Goal: Task Accomplishment & Management: Manage account settings

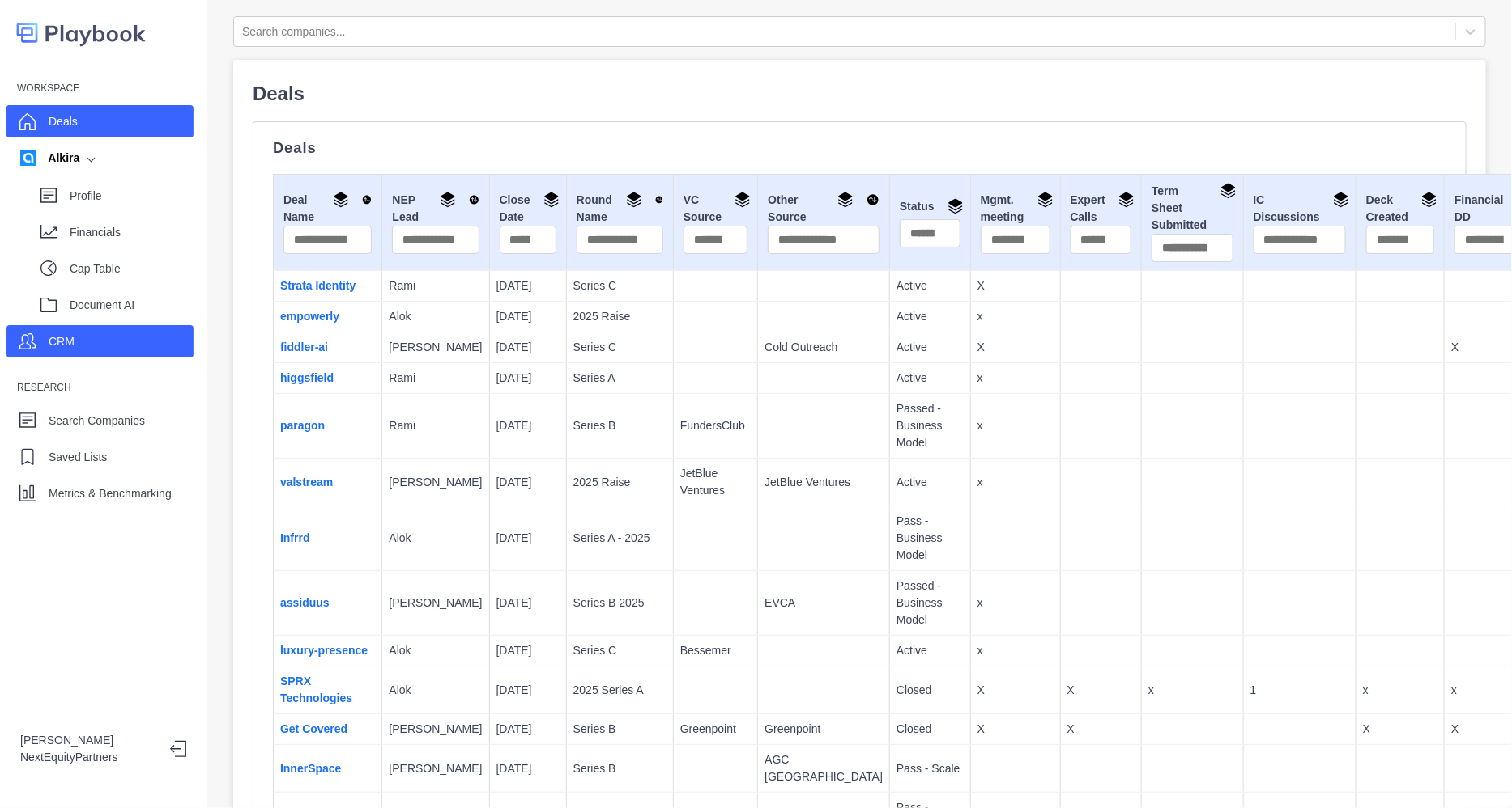
click at [146, 338] on div "CRM" at bounding box center [100, 341] width 187 height 33
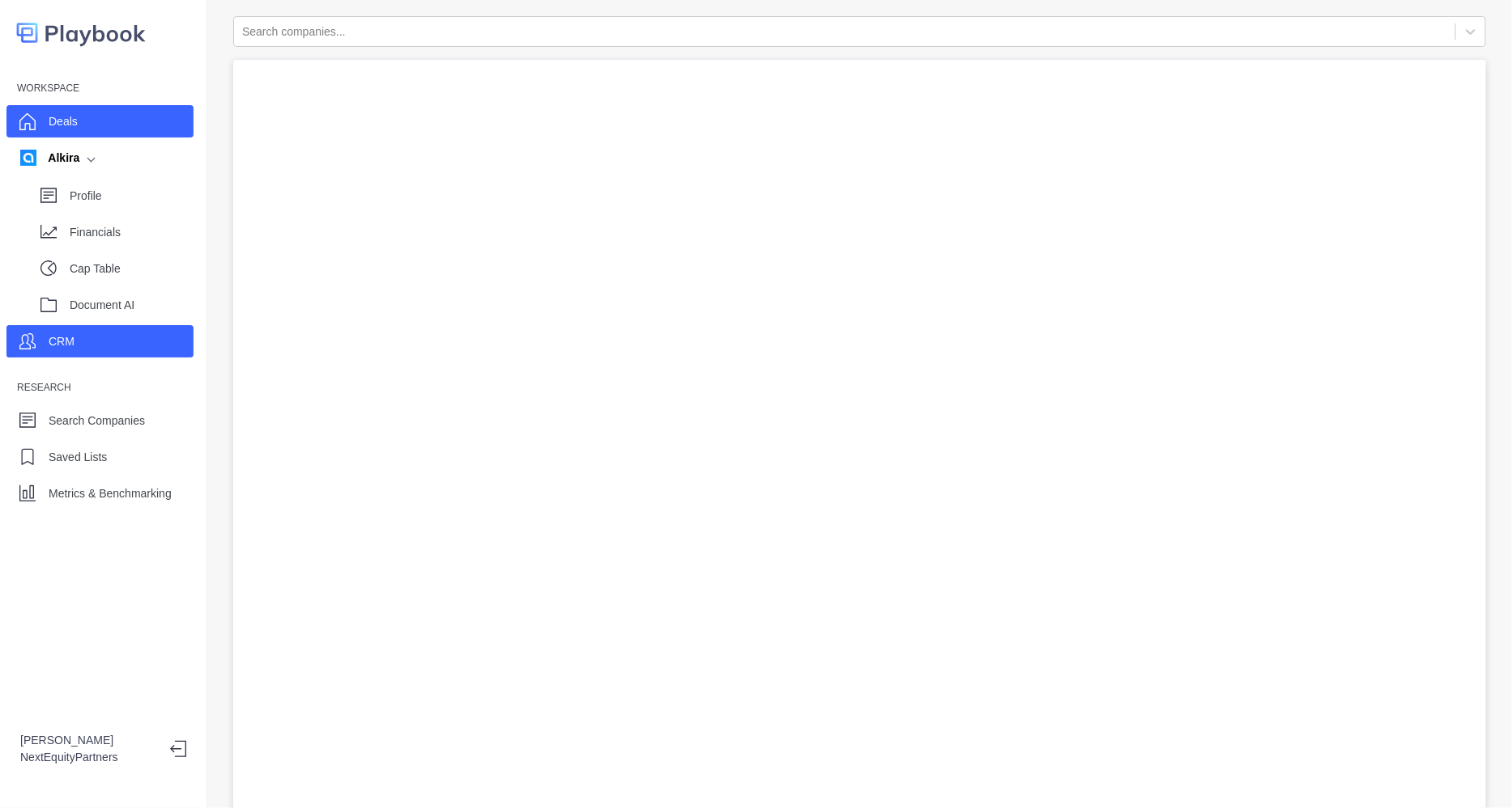
click at [88, 119] on div "Deals" at bounding box center [100, 122] width 187 height 33
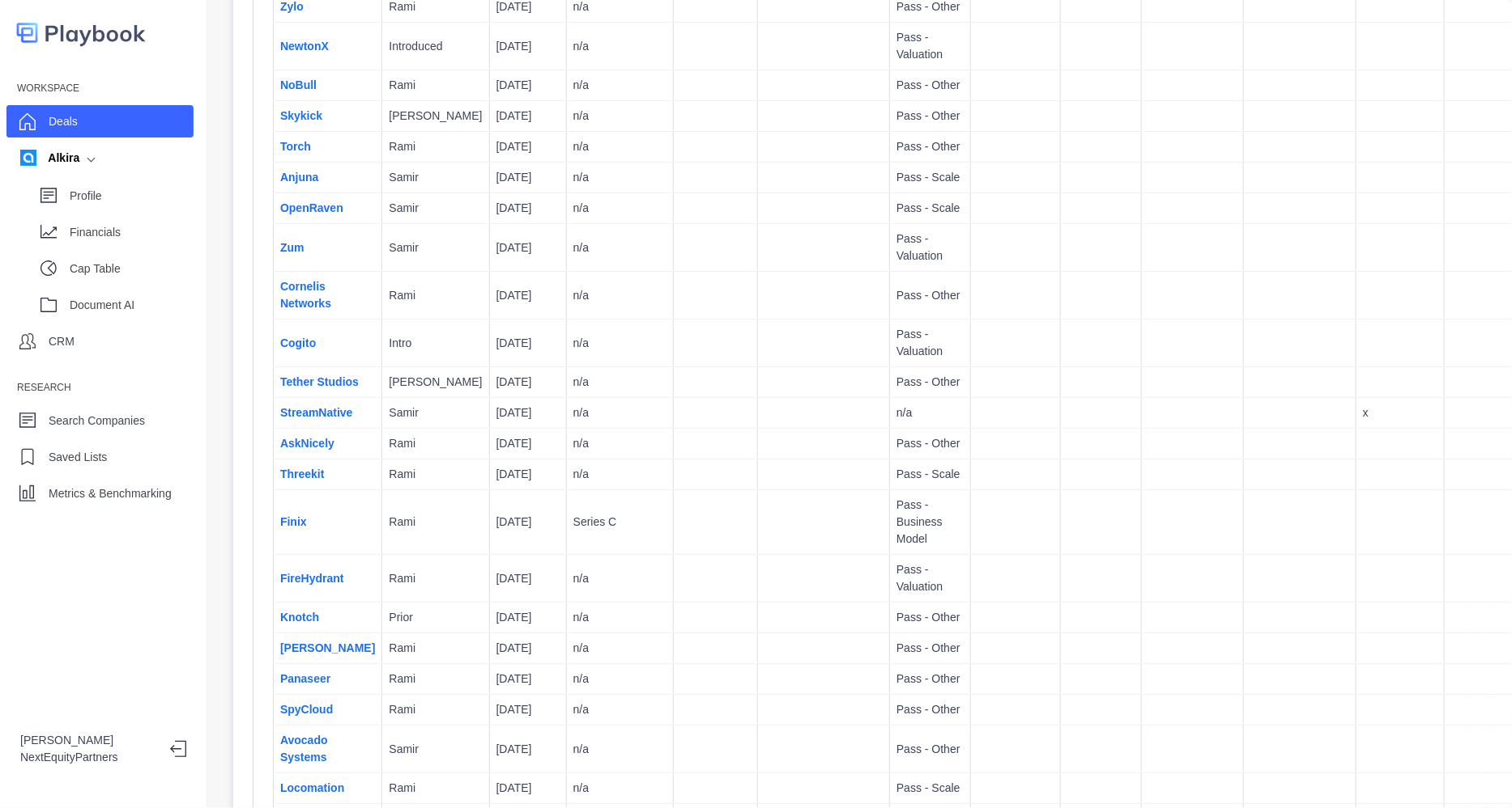
scroll to position [8254, 0]
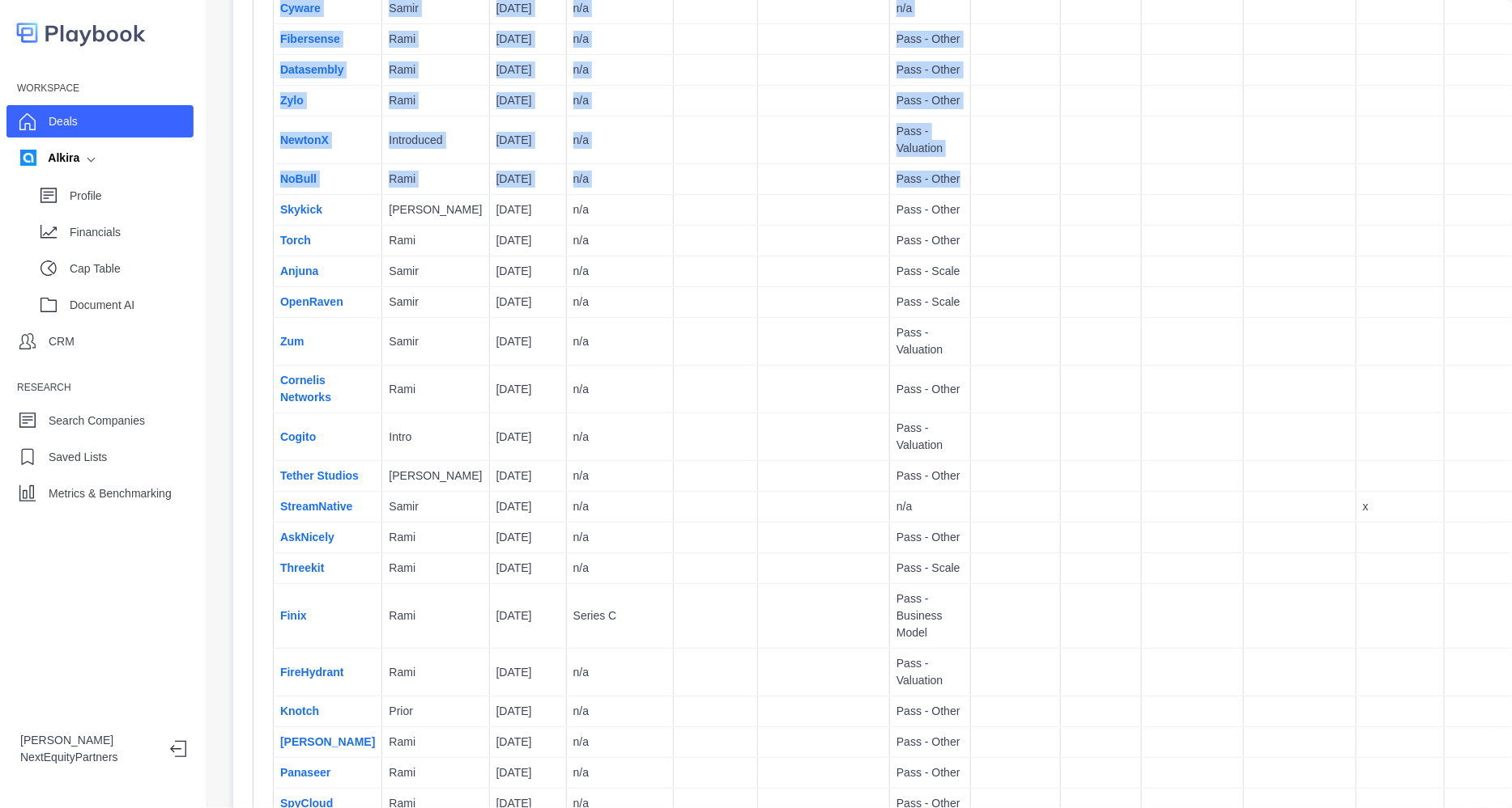
drag, startPoint x: 1392, startPoint y: 666, endPoint x: 1085, endPoint y: 274, distance: 497.9
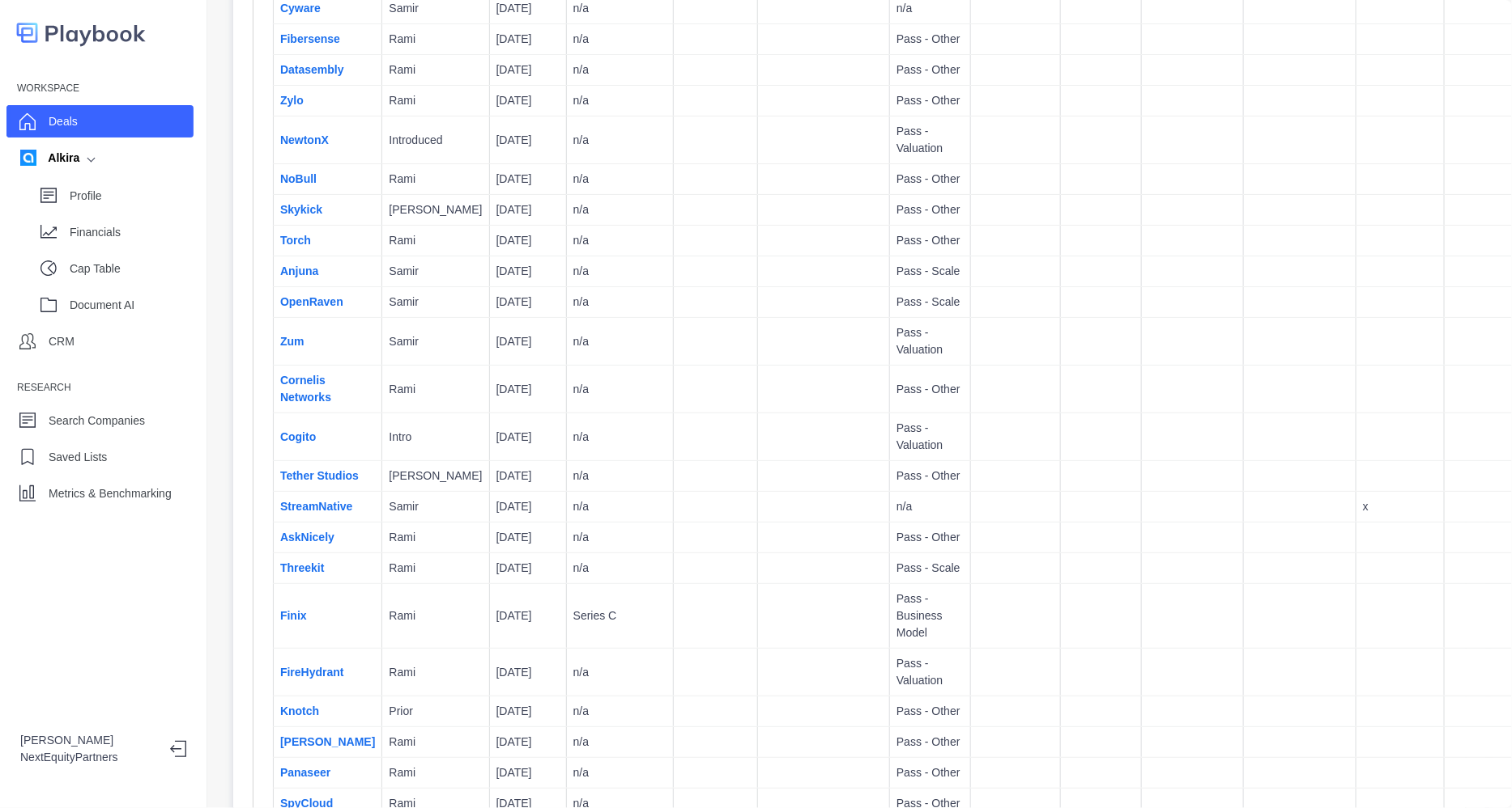
click at [1142, 195] on td at bounding box center [1193, 180] width 102 height 31
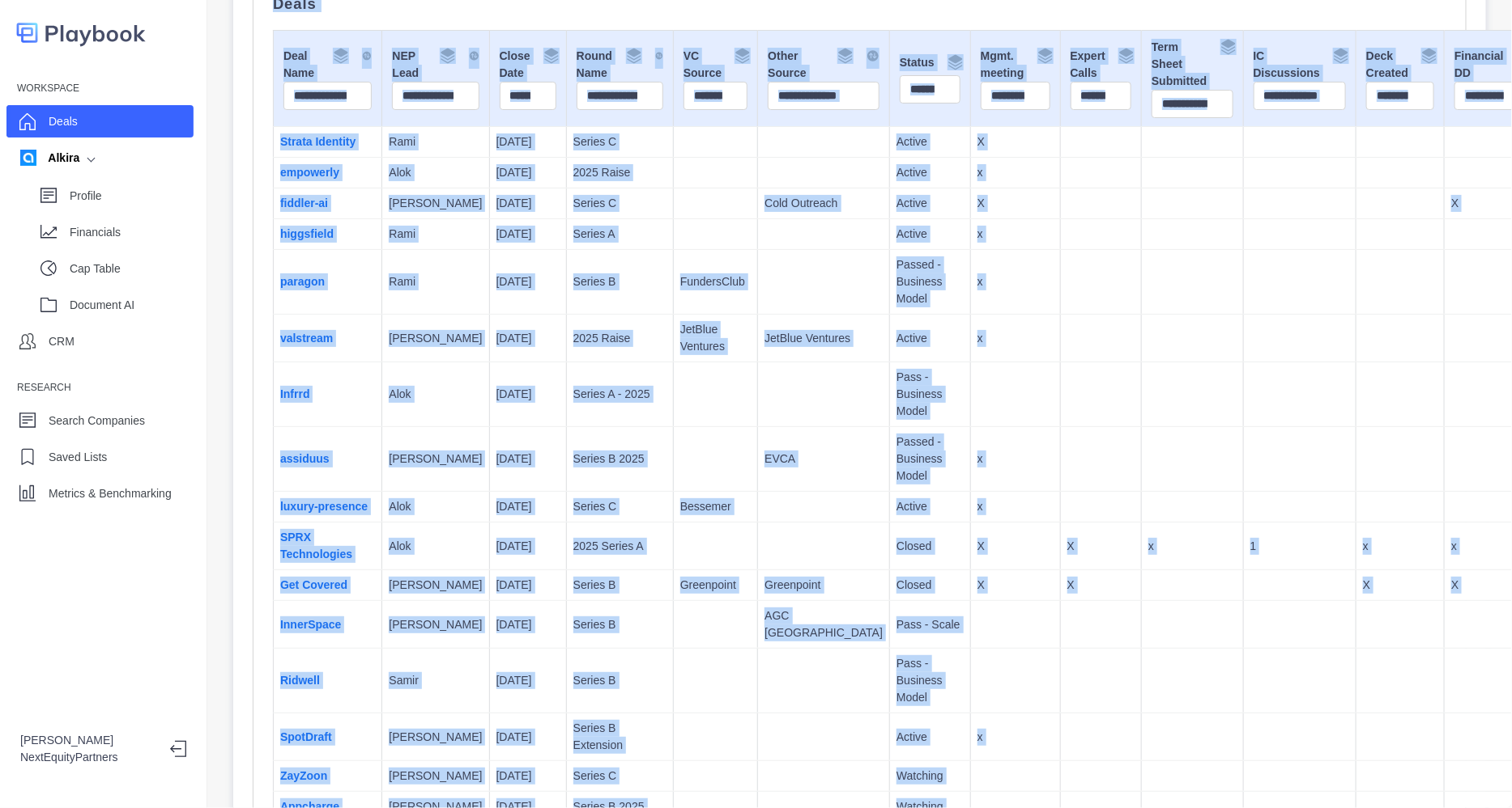
scroll to position [0, 0]
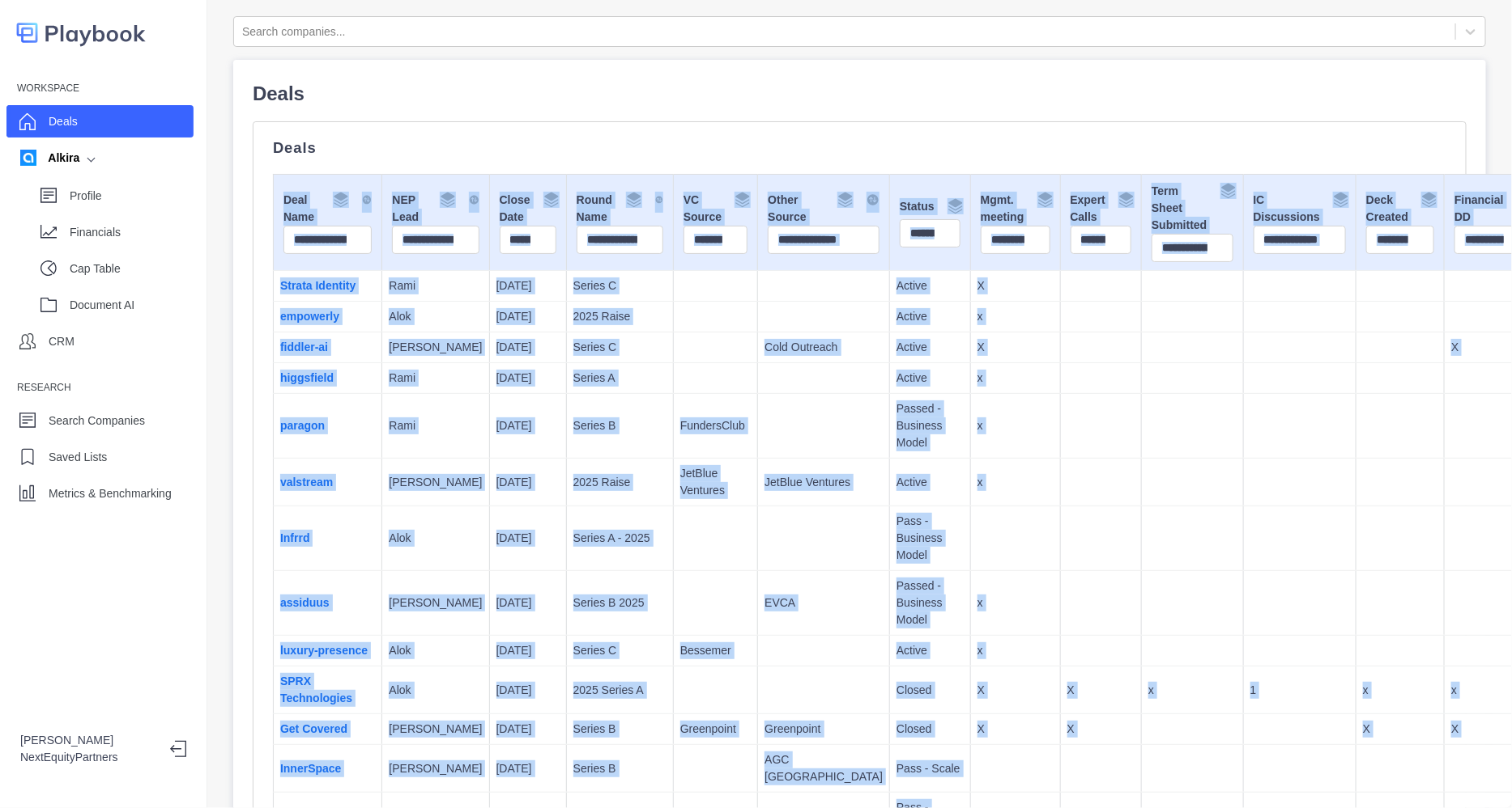
drag, startPoint x: 1401, startPoint y: 329, endPoint x: 244, endPoint y: 202, distance: 1163.9
copy table "Deal Name NEP Lead Close Date Round Name VC Source Other Source Status Mgmt. me…"
click at [405, 386] on p "Rami" at bounding box center [435, 378] width 93 height 17
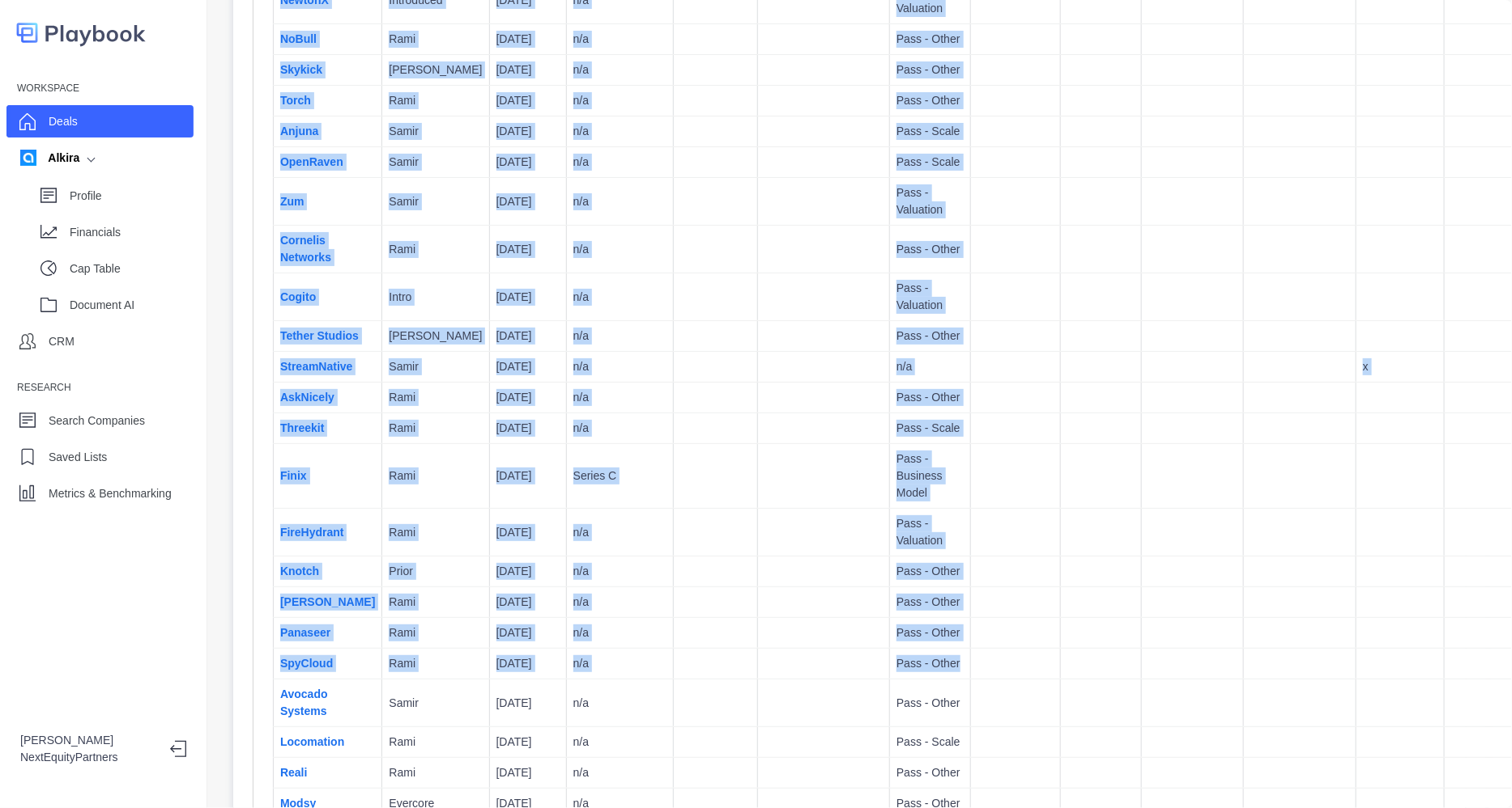
scroll to position [8399, 0]
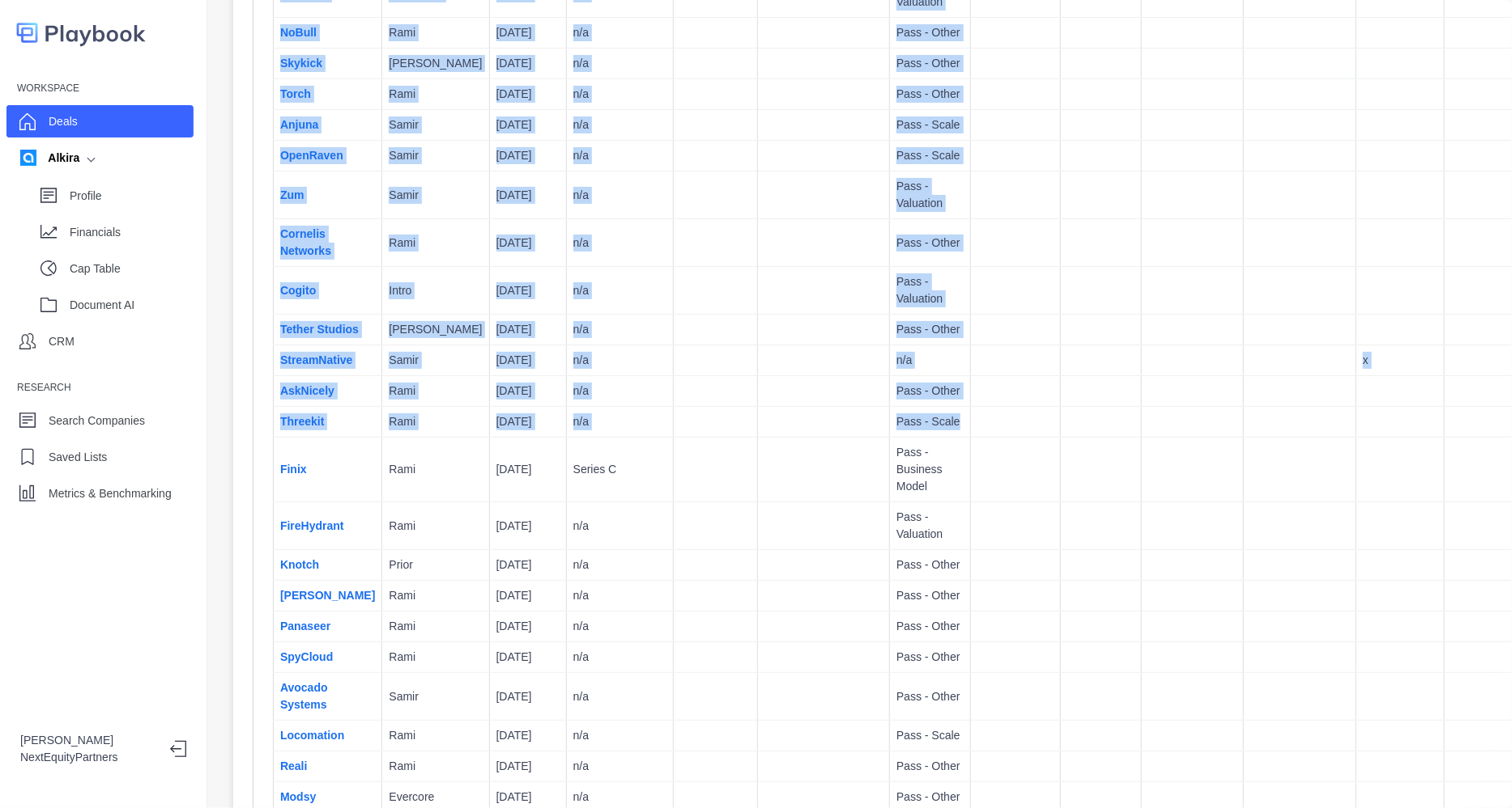
drag, startPoint x: 277, startPoint y: 293, endPoint x: 1358, endPoint y: 533, distance: 1107.3
copy tbody "Strata Identity Rami 10/31/2025 Series C Active X empowerly Alok 9/30/2025 2025…"
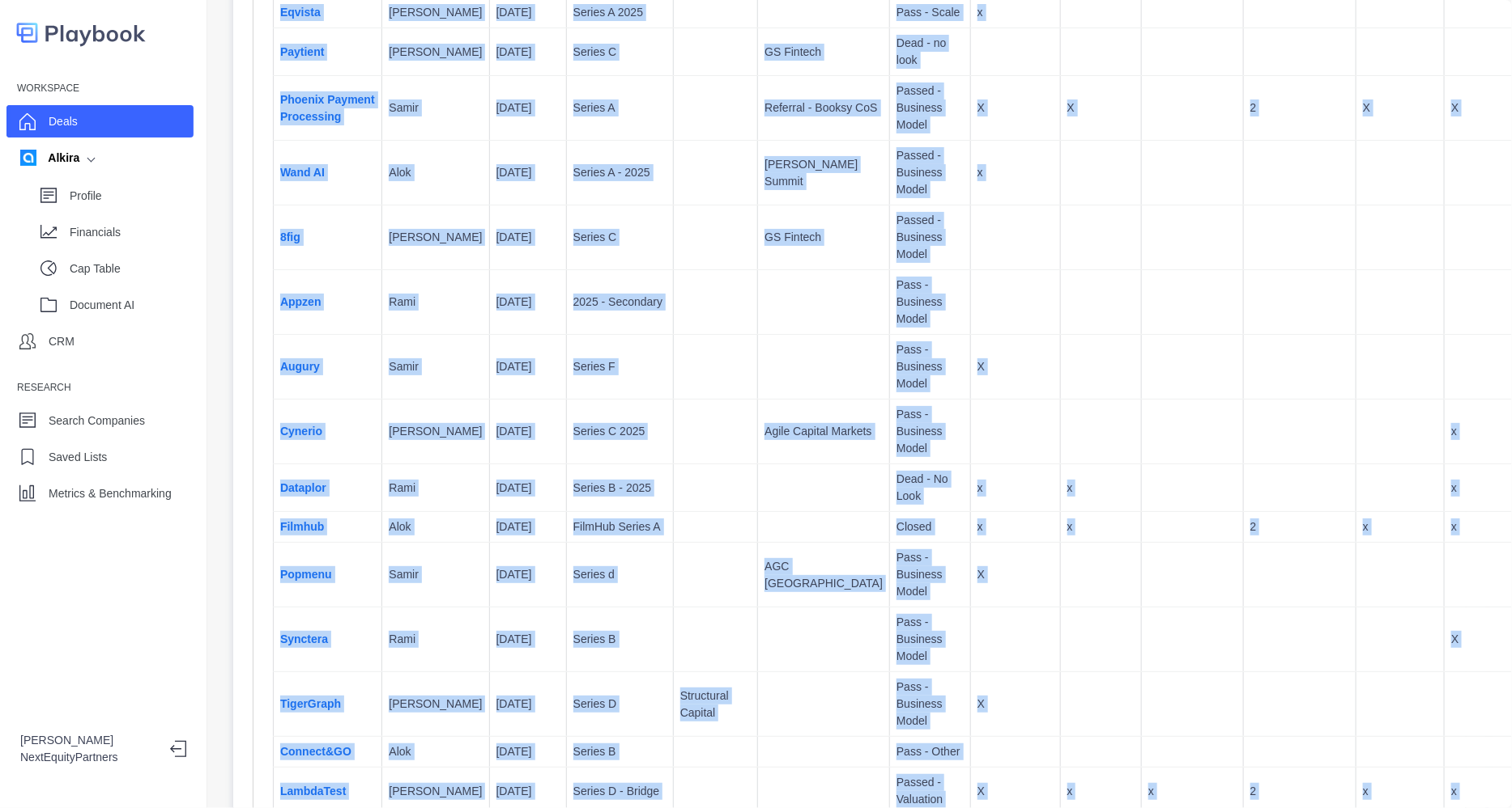
scroll to position [0, 0]
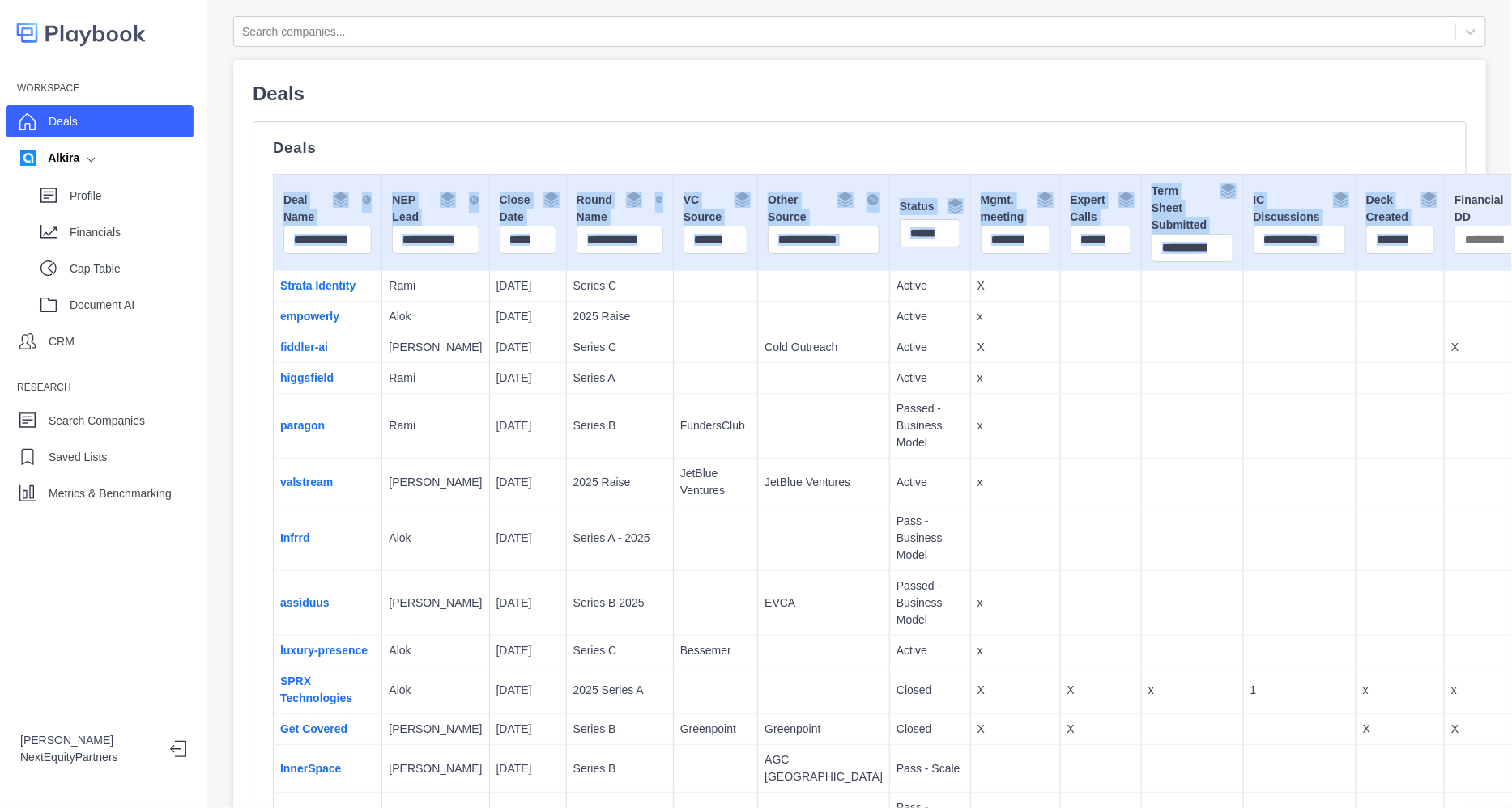
drag, startPoint x: 286, startPoint y: 199, endPoint x: 1393, endPoint y: 208, distance: 1107.0
click at [1393, 208] on tr "Deal Name NEP Lead Close Date Round Name VC Source Other Source Status Mgmt. me…" at bounding box center [907, 223] width 1266 height 97
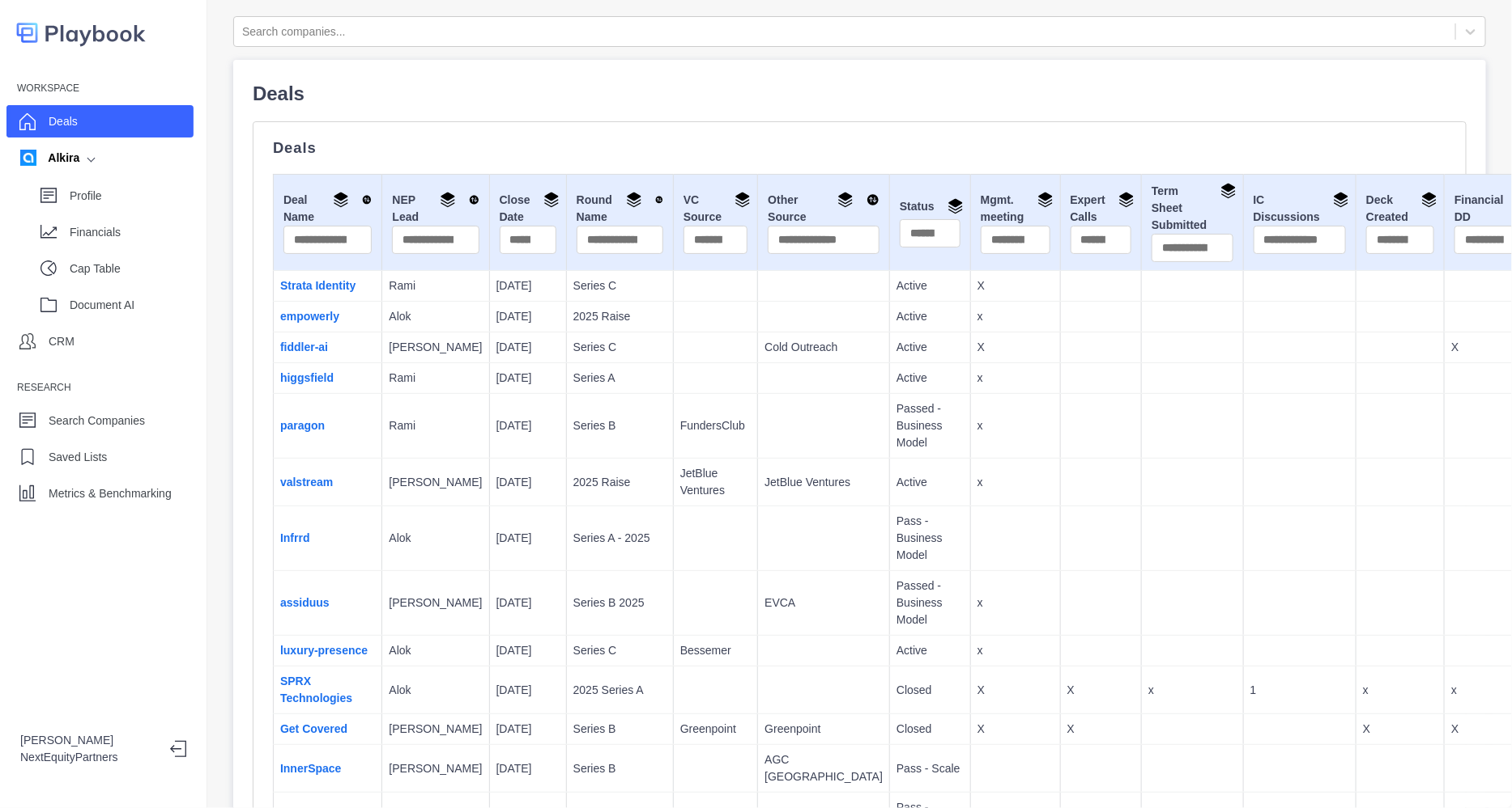
click at [513, 452] on td "[DATE]" at bounding box center [527, 426] width 77 height 65
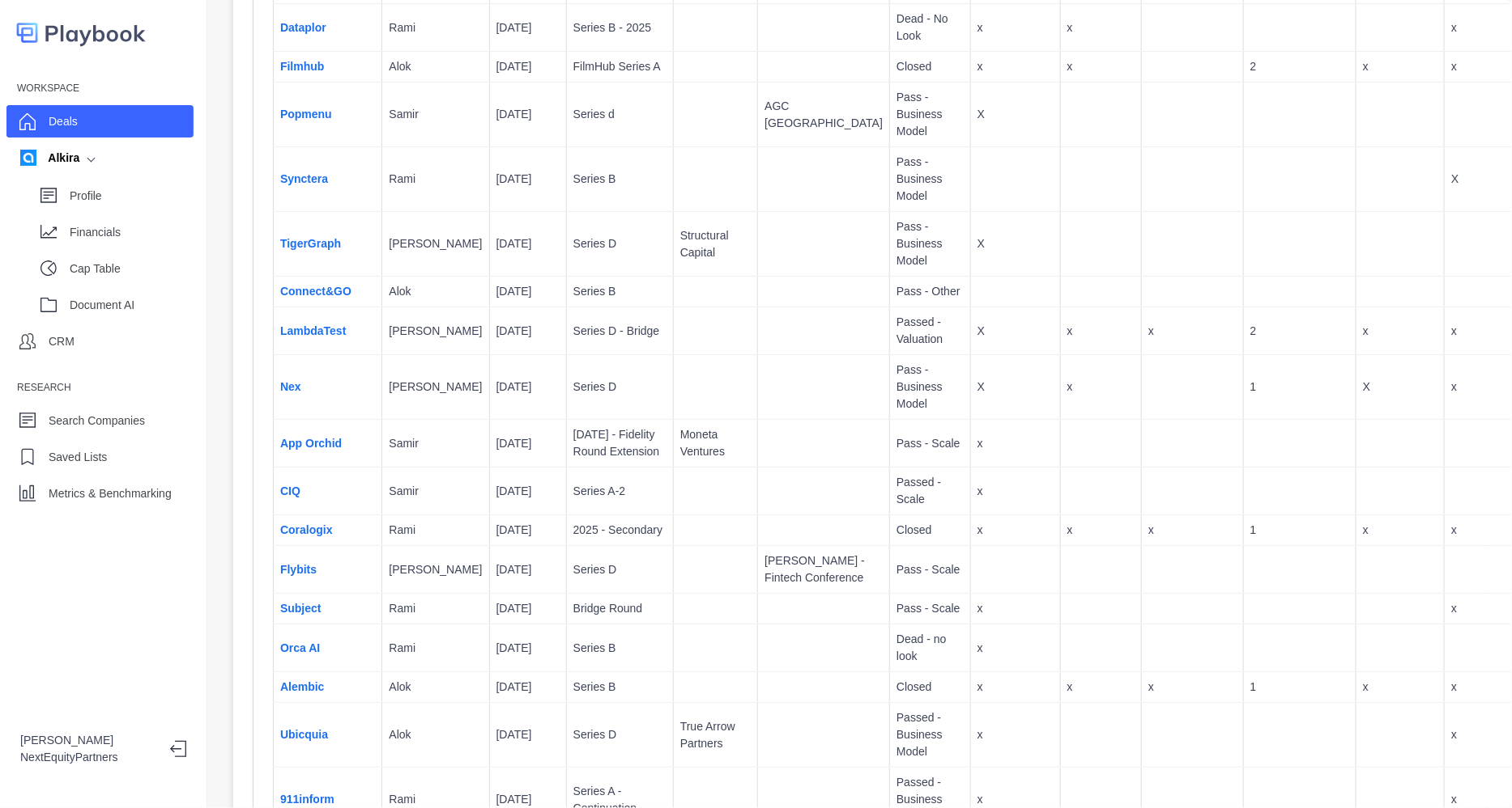
scroll to position [5065, 0]
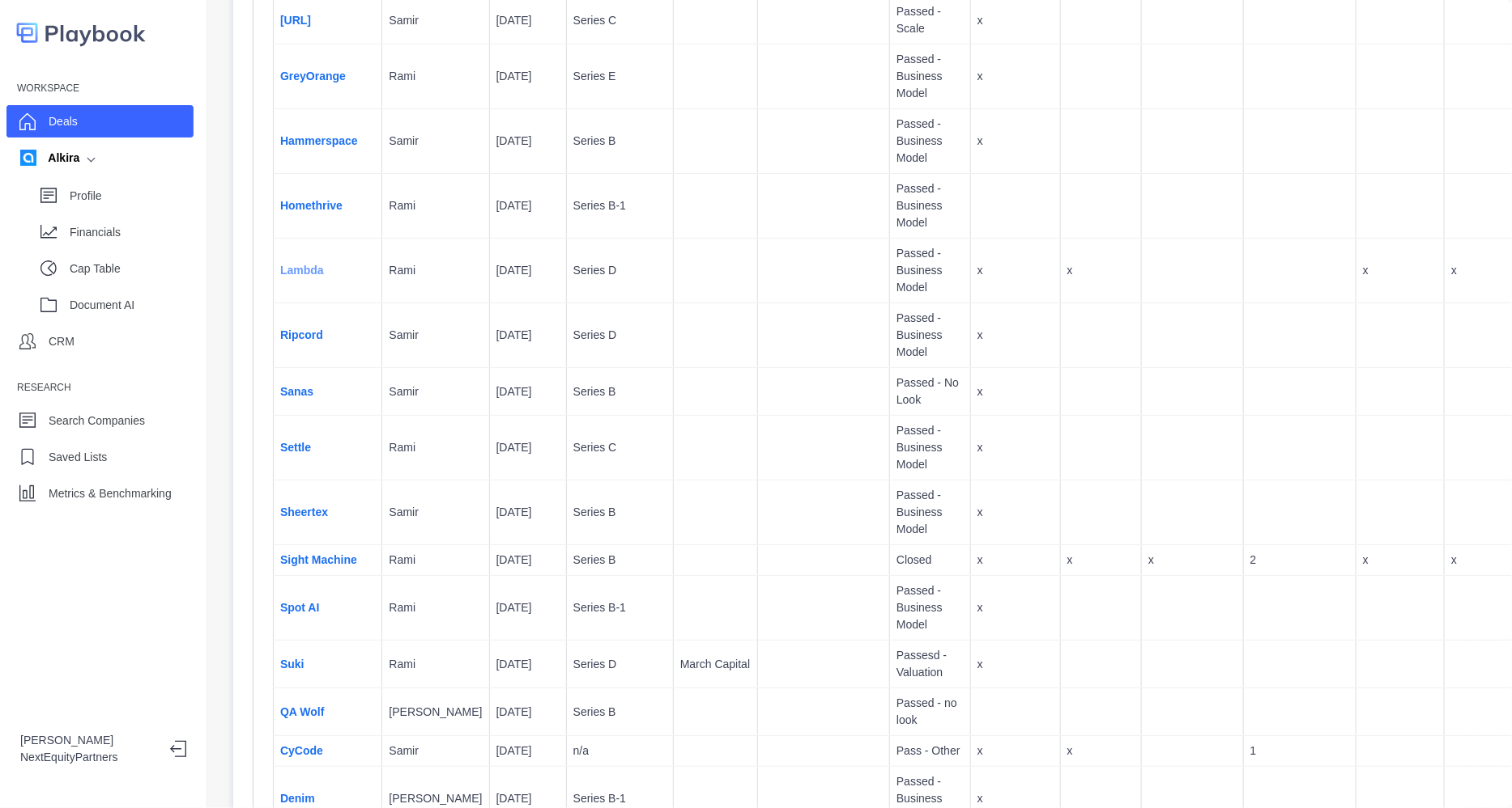
click at [316, 277] on link "Lambda" at bounding box center [301, 270] width 43 height 13
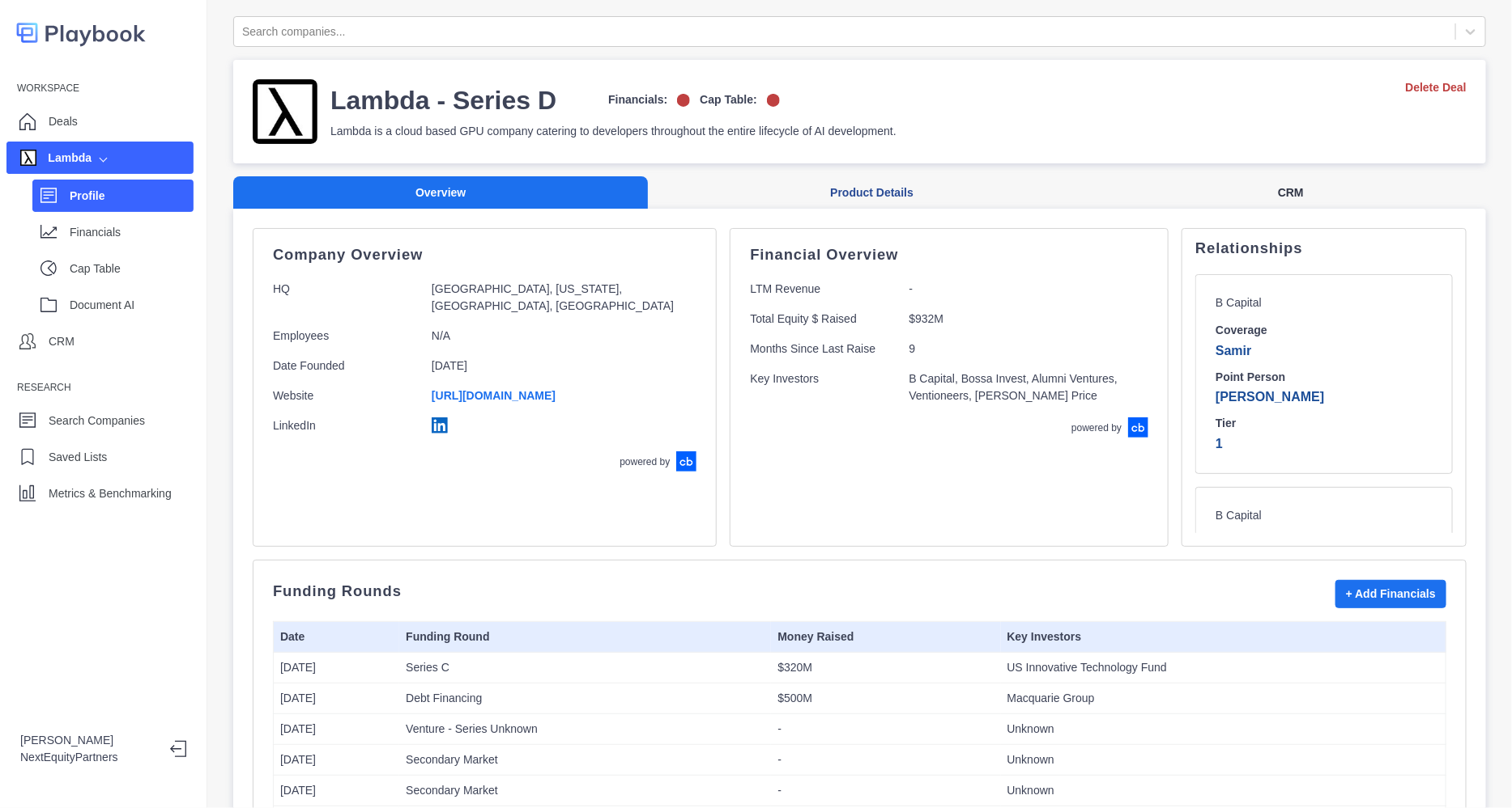
click at [1259, 187] on button "CRM" at bounding box center [1290, 192] width 390 height 34
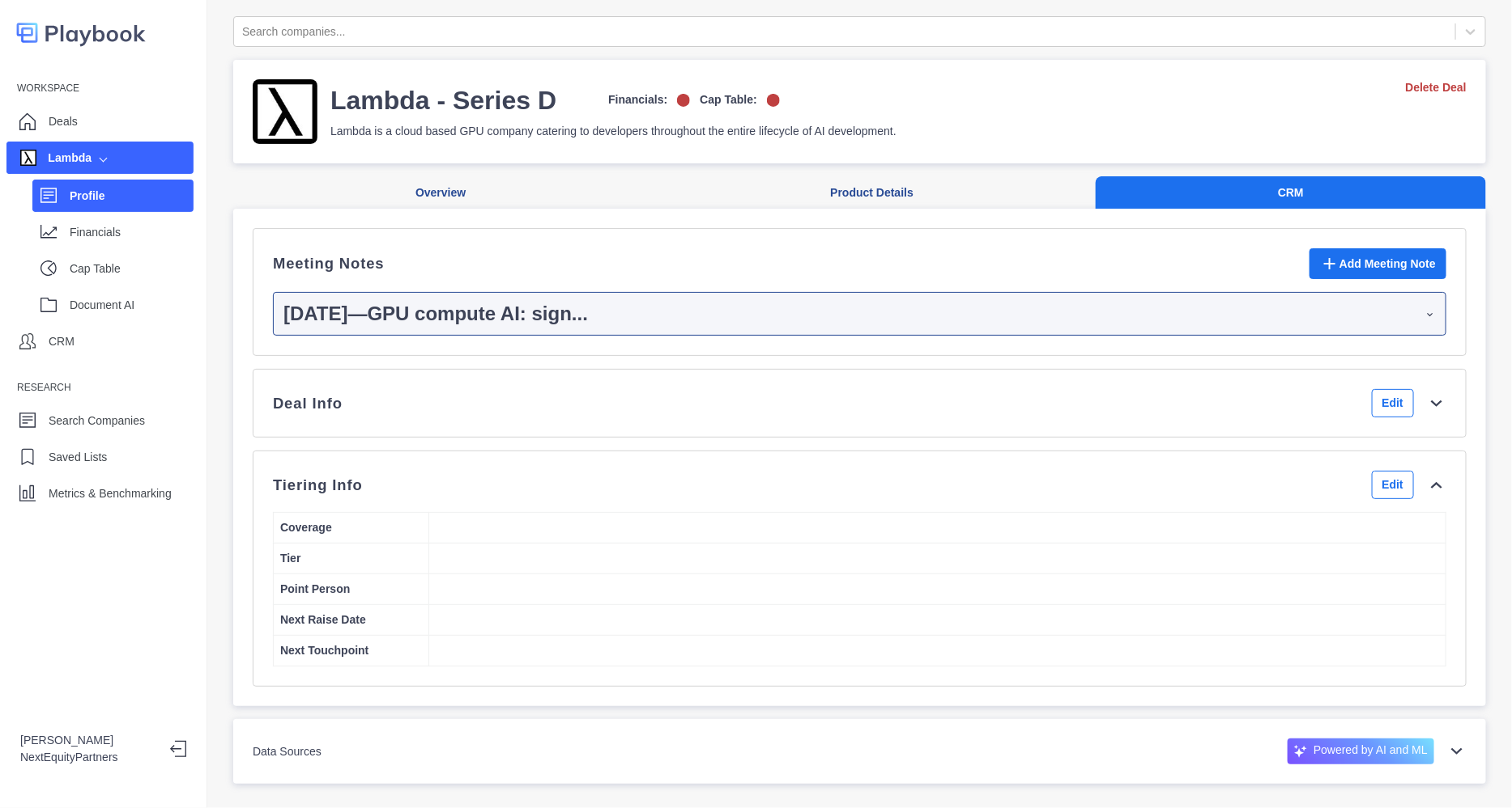
click at [1018, 418] on div "Deal Info Edit" at bounding box center [859, 403] width 1173 height 29
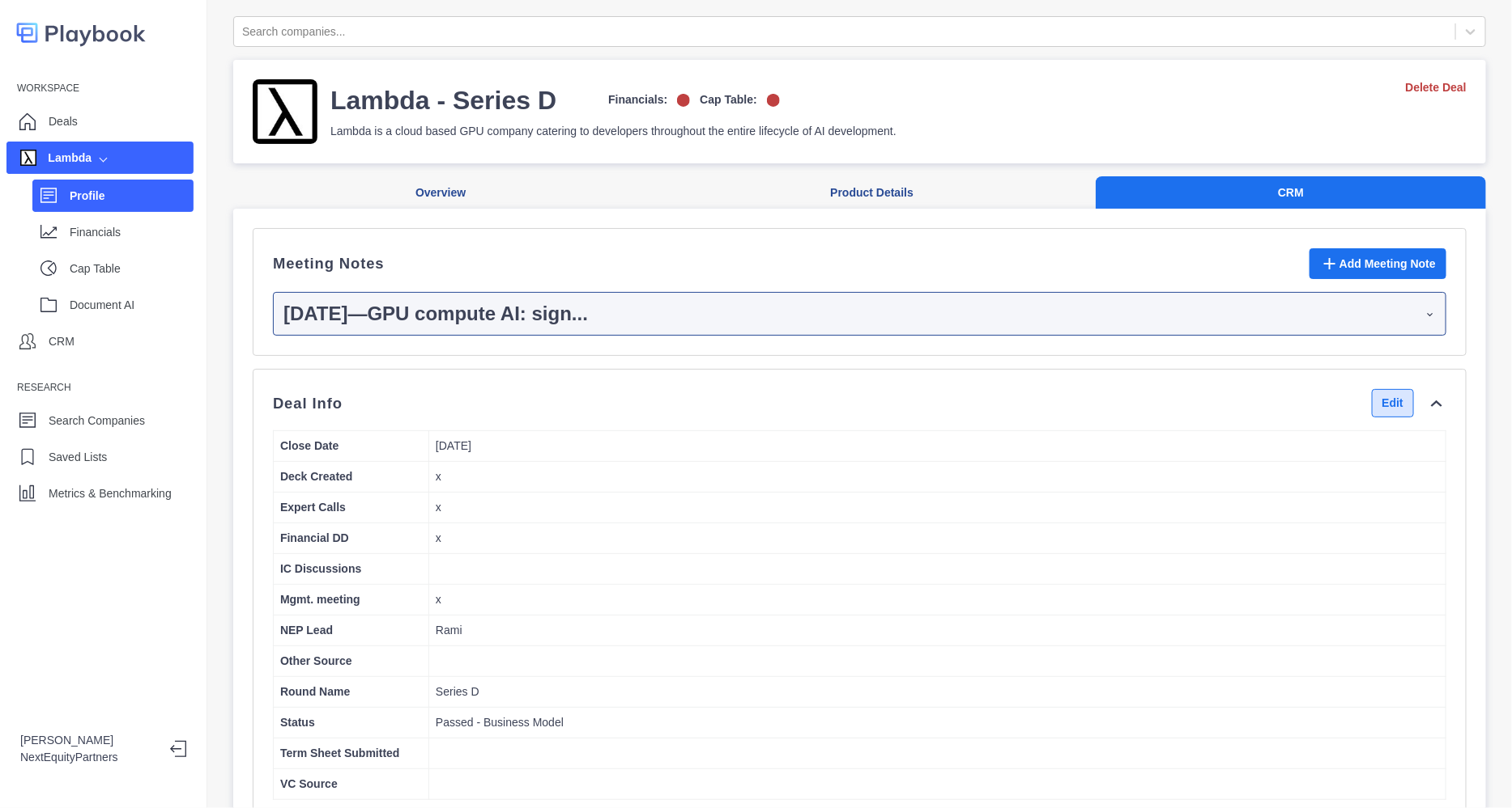
click at [1371, 418] on button "Edit" at bounding box center [1392, 403] width 42 height 29
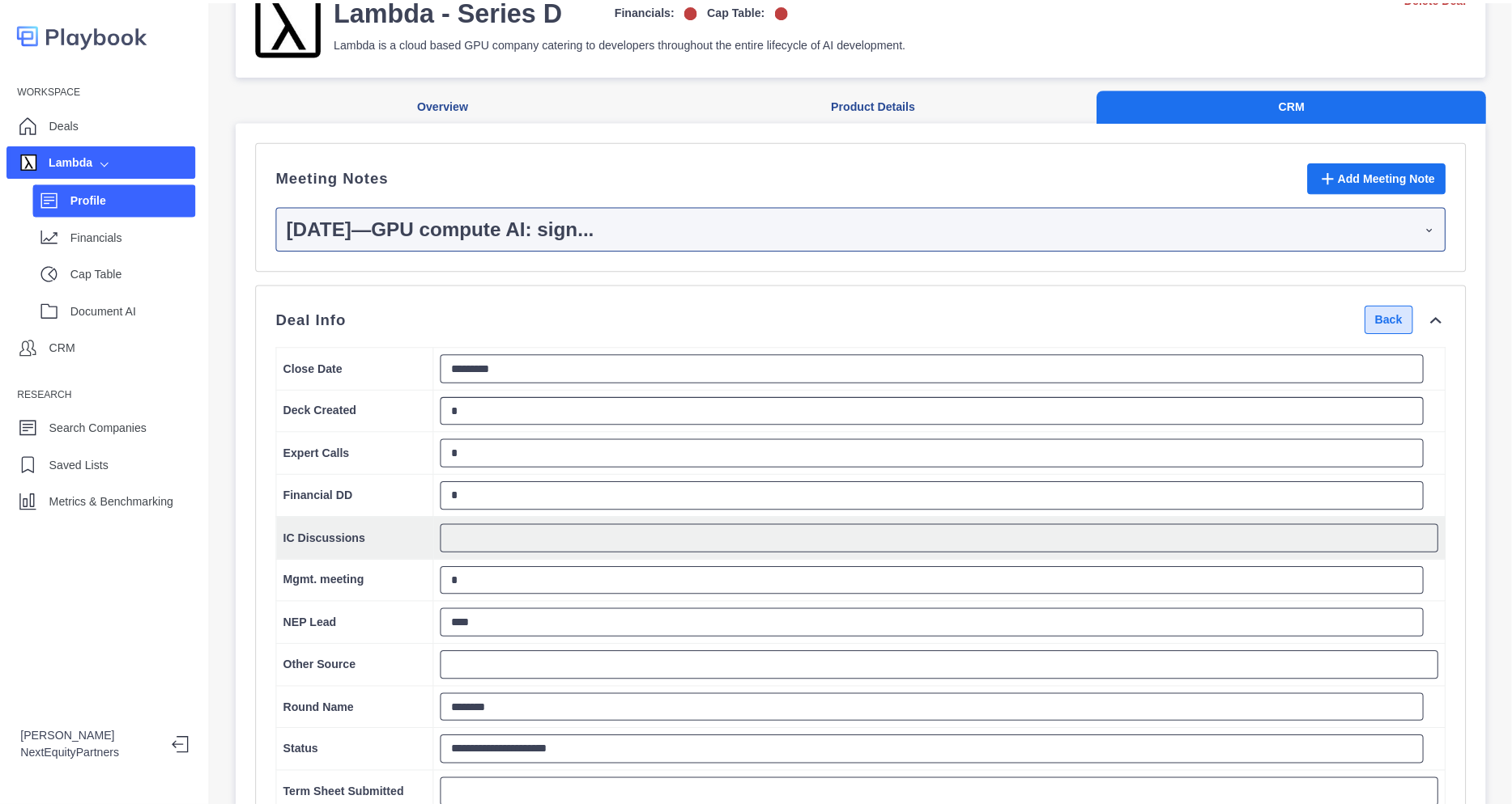
scroll to position [93, 0]
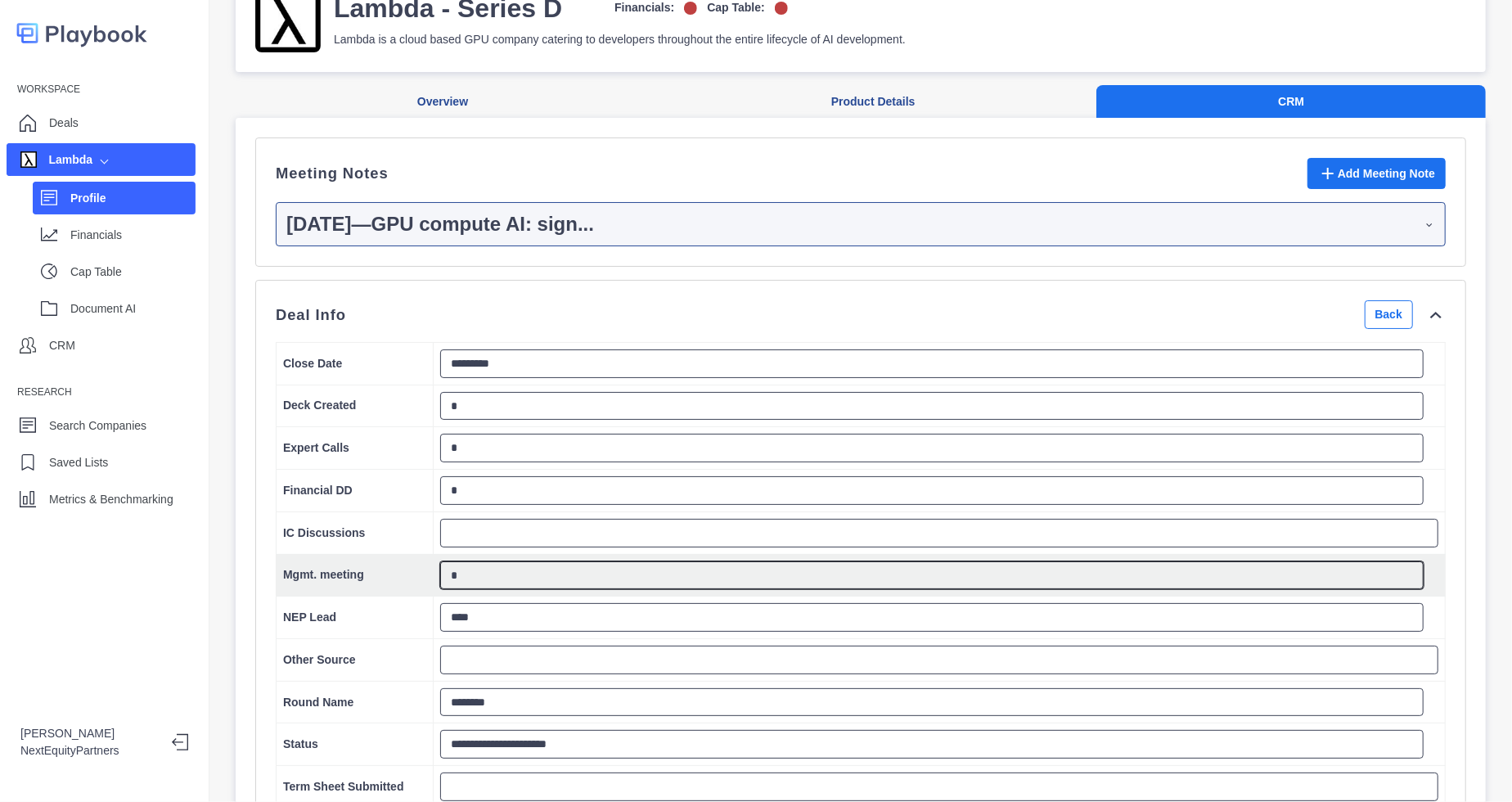
click at [487, 583] on textarea "*" at bounding box center [932, 575] width 983 height 29
type textarea "*"
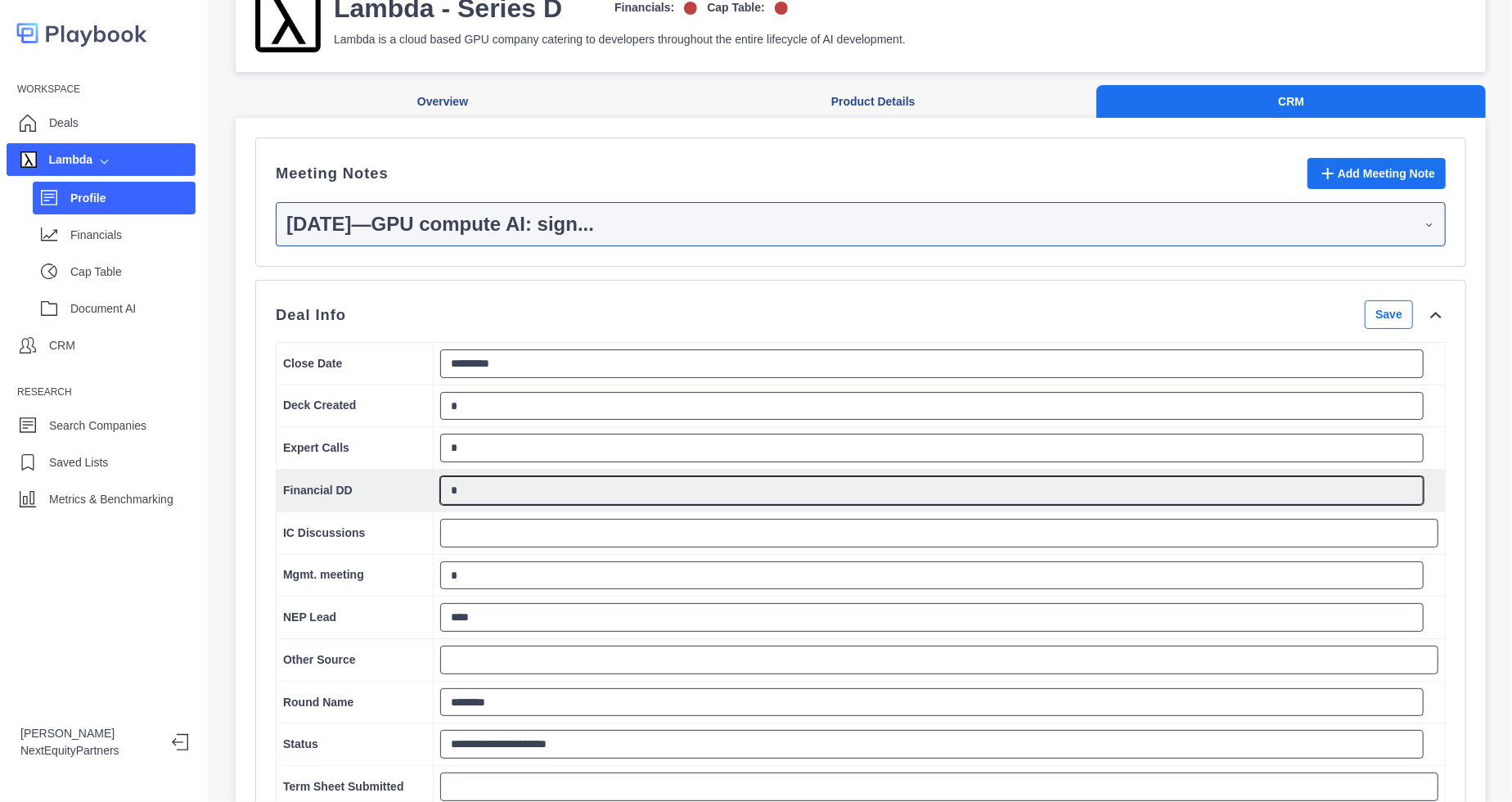
click at [473, 505] on textarea "*" at bounding box center [932, 490] width 983 height 29
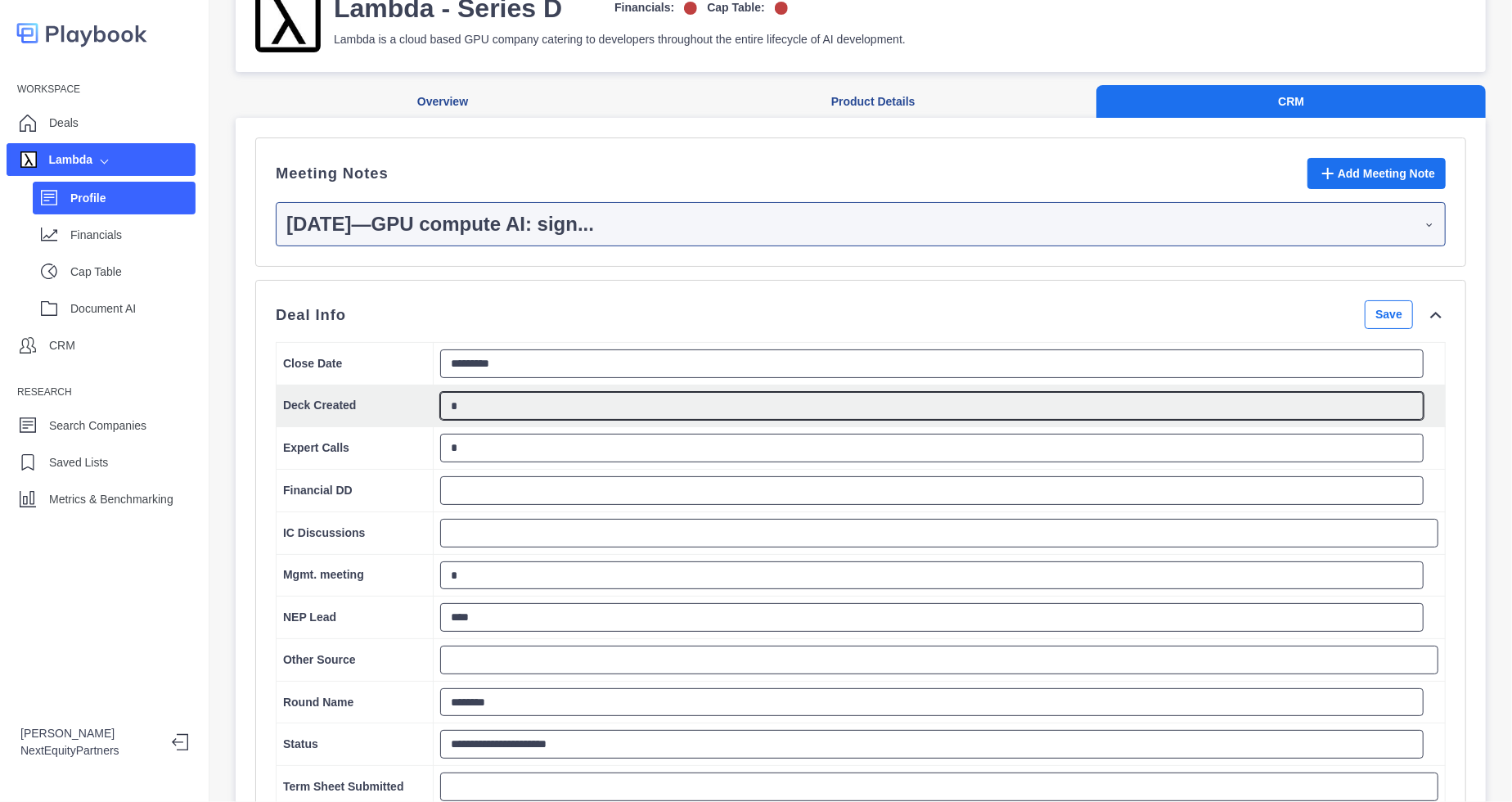
click at [470, 420] on textarea "*" at bounding box center [932, 406] width 983 height 29
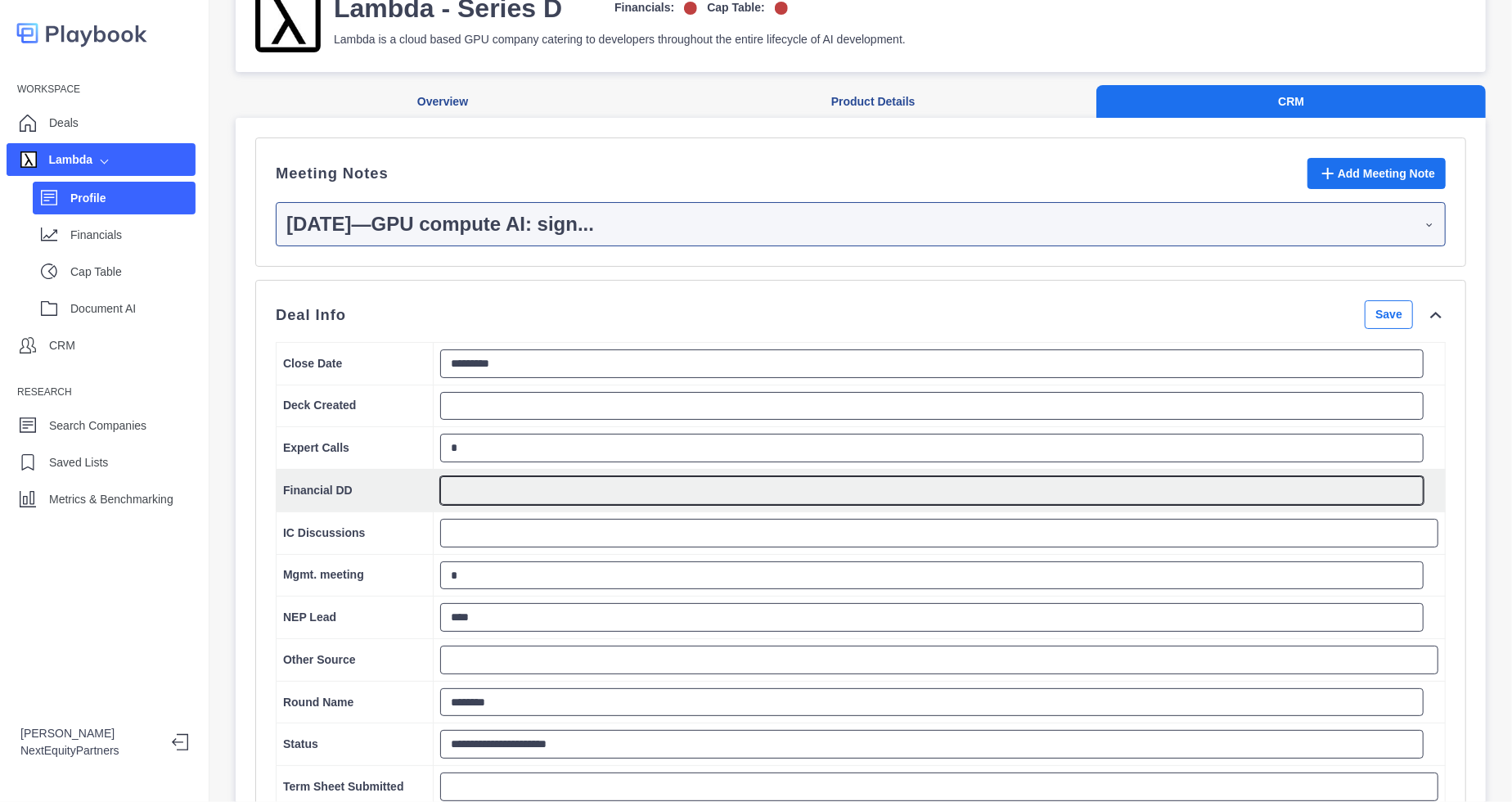
click at [470, 497] on textarea at bounding box center [932, 490] width 983 height 29
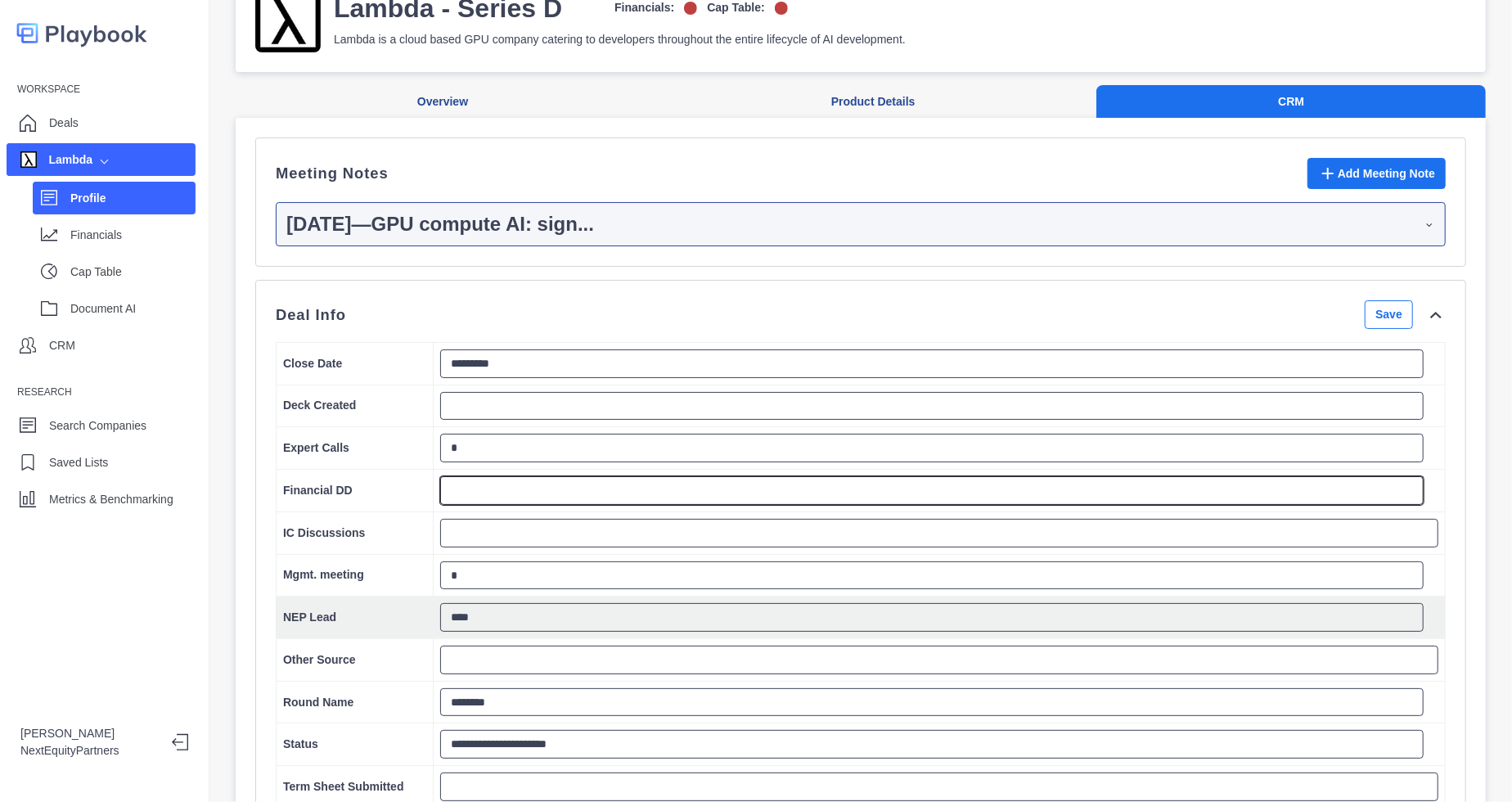
type textarea "*"
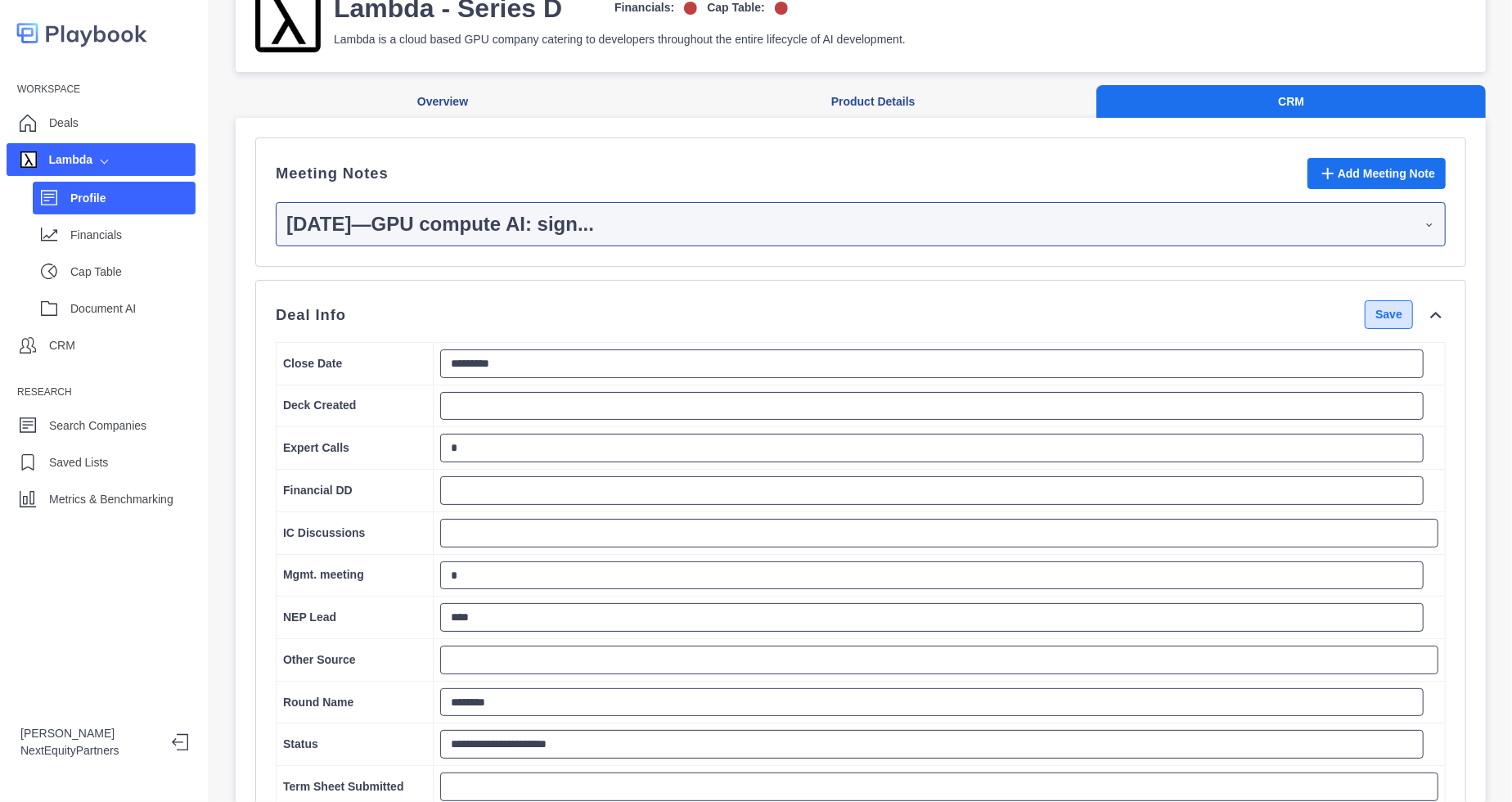
click at [1372, 323] on button "Save" at bounding box center [1389, 315] width 48 height 29
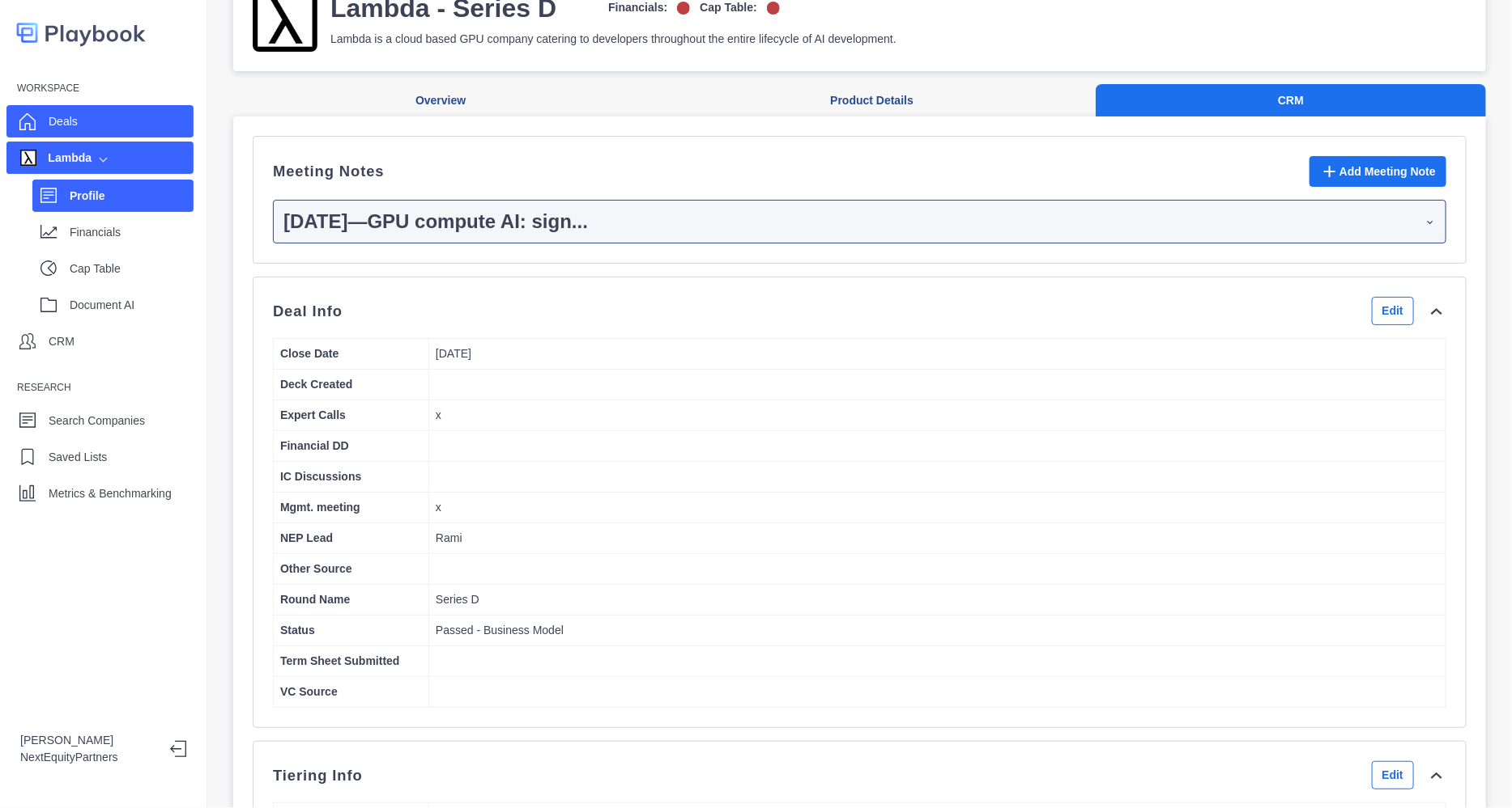
click at [95, 130] on div "Deals" at bounding box center [100, 122] width 187 height 33
